Goal: Check status: Check status

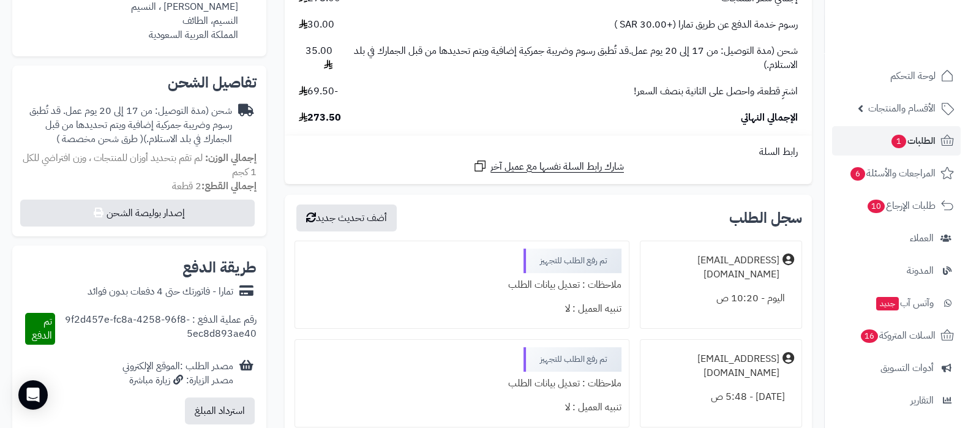
scroll to position [306, 0]
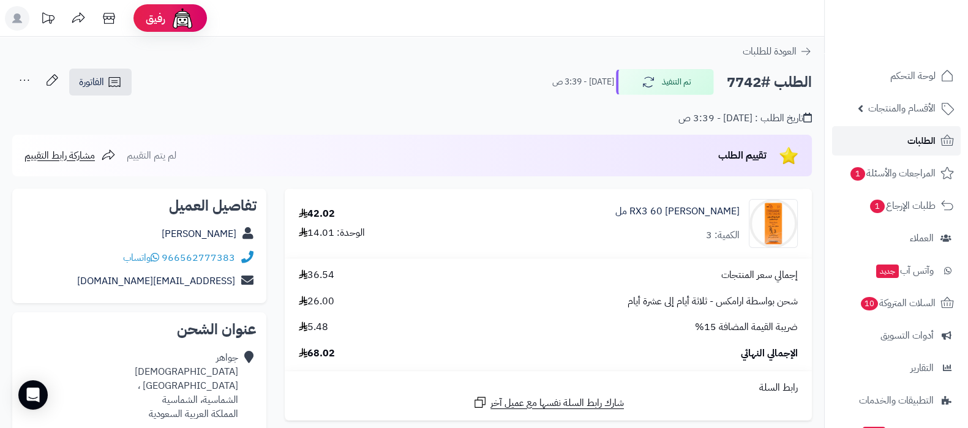
click at [879, 148] on link "الطلبات" at bounding box center [896, 140] width 129 height 29
